Goal: Transaction & Acquisition: Purchase product/service

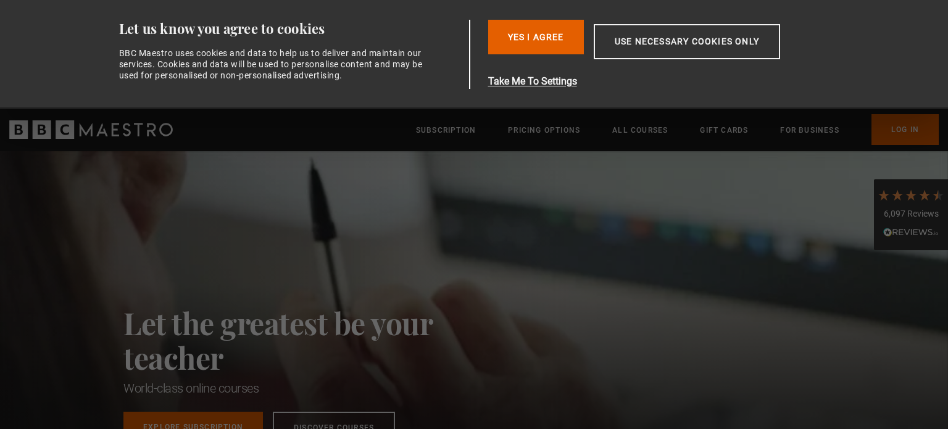
click at [631, 47] on button "Use necessary cookies only" at bounding box center [687, 41] width 186 height 35
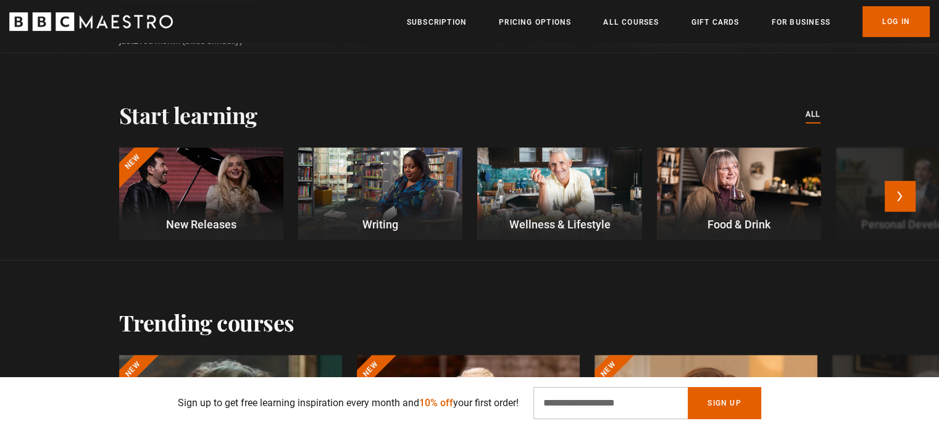
scroll to position [323, 0]
click at [556, 199] on div at bounding box center [559, 194] width 164 height 93
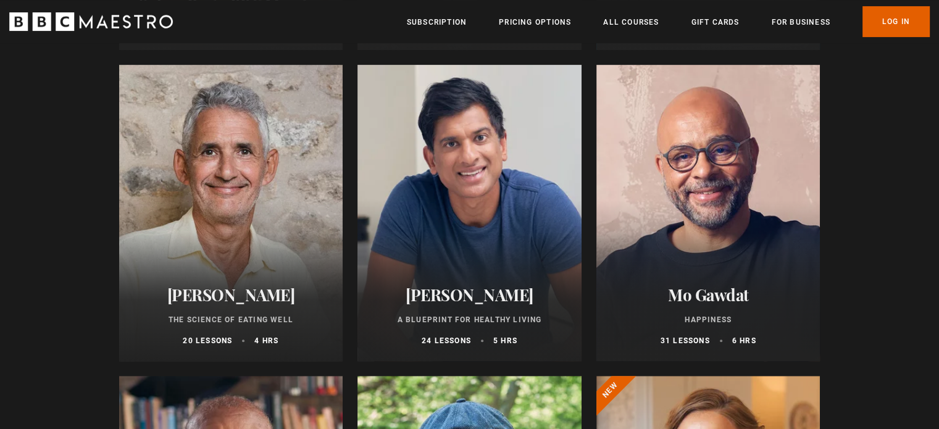
scroll to position [452, 0]
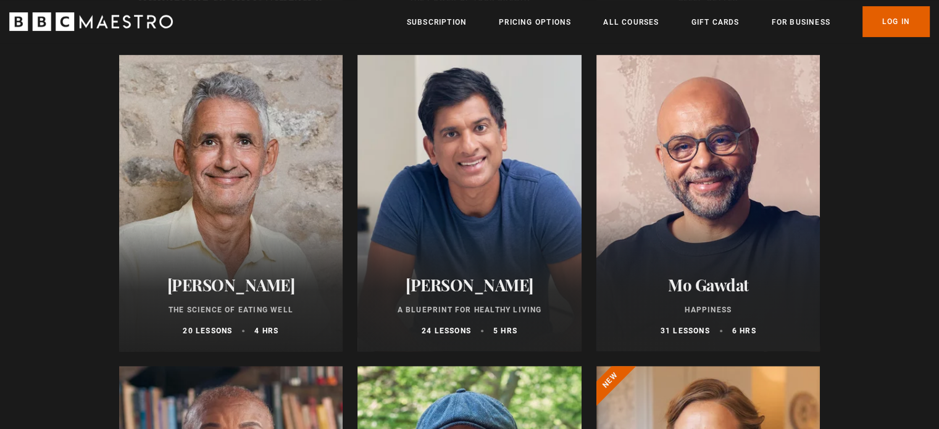
click at [198, 281] on h2 "[PERSON_NAME]" at bounding box center [231, 284] width 194 height 19
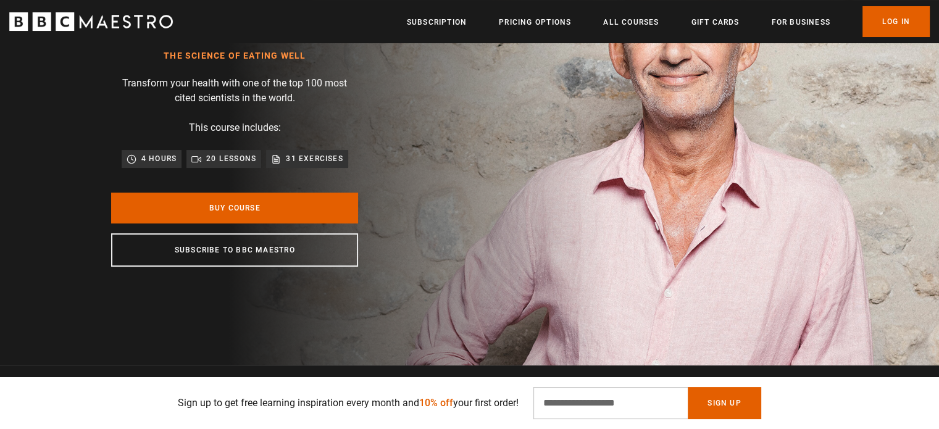
scroll to position [140, 0]
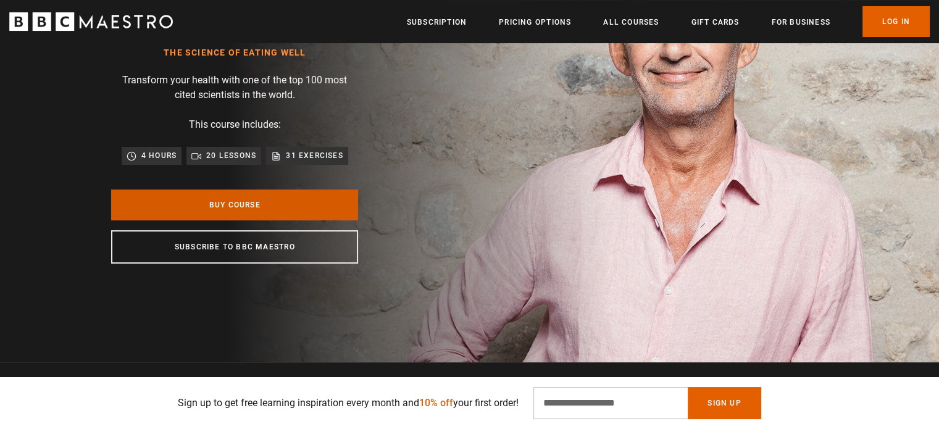
click at [222, 220] on link "Buy Course" at bounding box center [234, 204] width 247 height 31
